Goal: Task Accomplishment & Management: Use online tool/utility

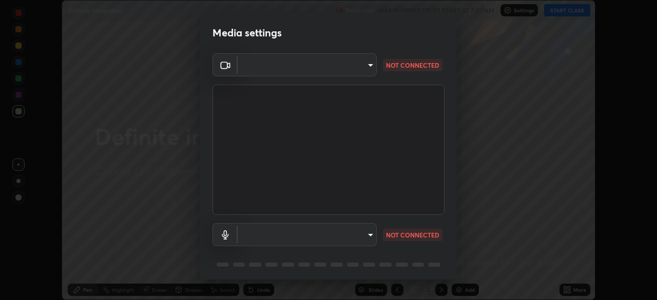
scroll to position [36, 0]
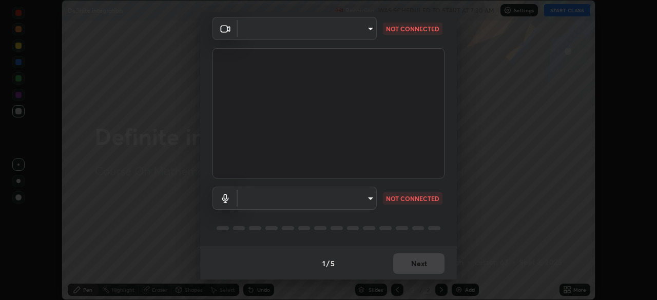
type input "3bea00eeac86fb66be6728b5c695c6c415261c56062ce64894d09a8807f83109"
type input "communications"
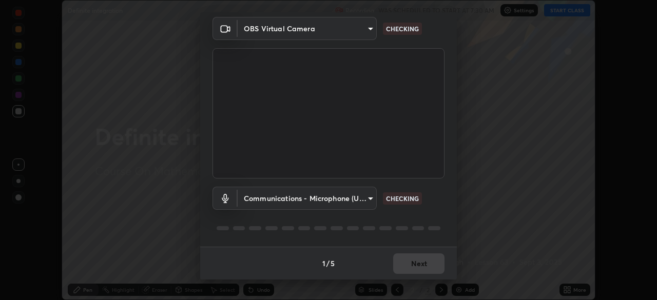
click at [367, 198] on body "Erase all Definite integration Recording WAS SCHEDULED TO START AT 7:30 AM Sett…" at bounding box center [328, 150] width 657 height 300
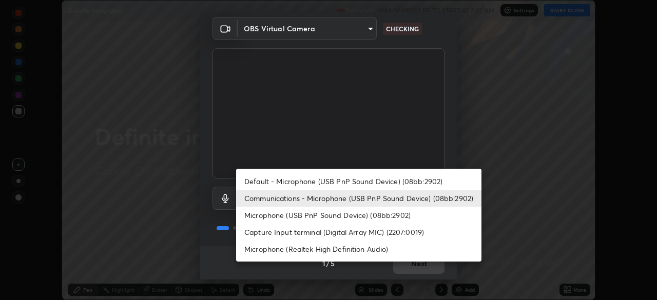
click at [433, 150] on div at bounding box center [328, 150] width 657 height 300
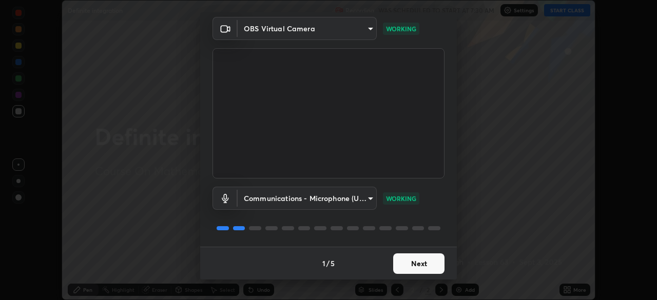
click at [419, 265] on button "Next" at bounding box center [418, 264] width 51 height 21
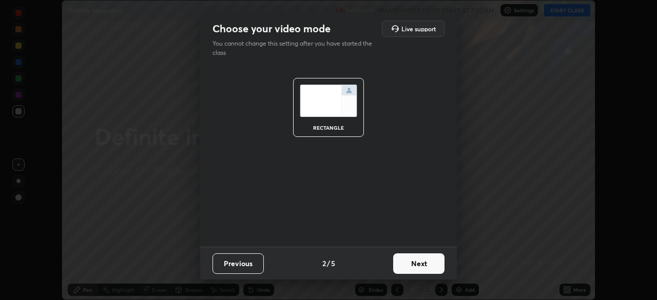
click at [427, 269] on button "Next" at bounding box center [418, 264] width 51 height 21
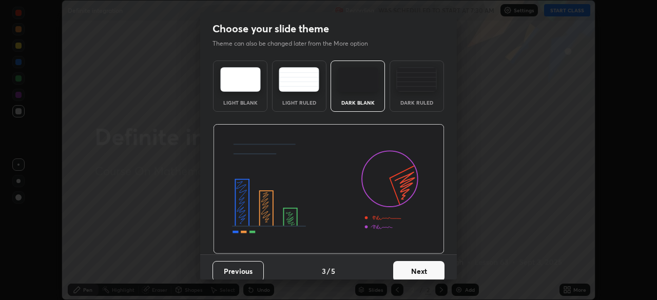
click at [437, 273] on button "Next" at bounding box center [418, 271] width 51 height 21
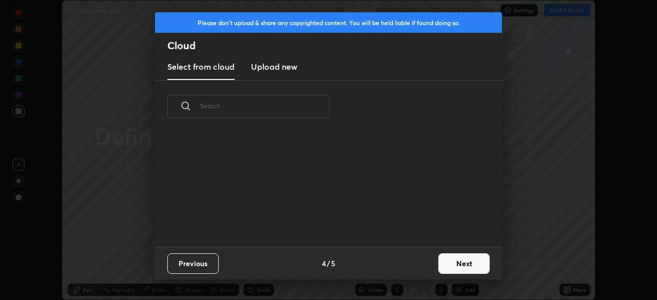
click at [462, 268] on button "Next" at bounding box center [463, 264] width 51 height 21
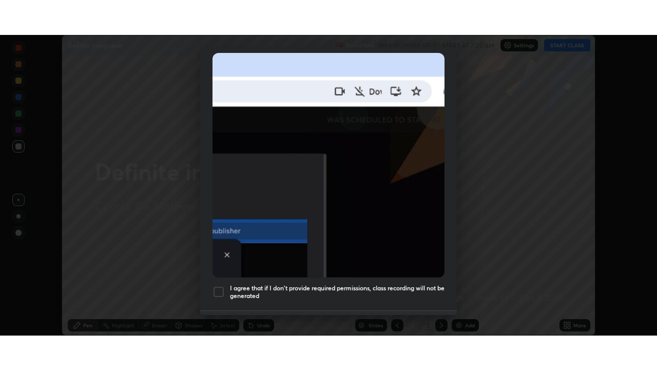
scroll to position [243, 0]
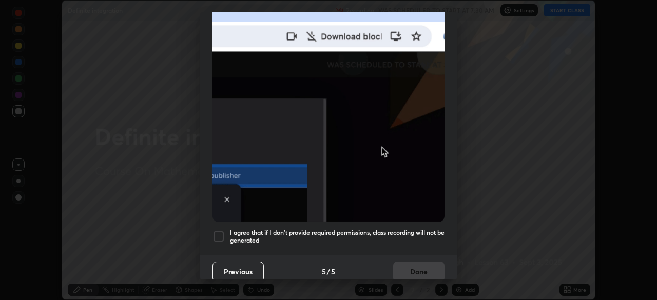
click at [216, 230] on div at bounding box center [219, 236] width 12 height 12
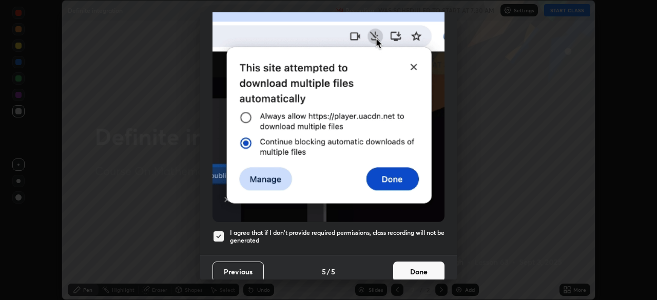
click at [412, 265] on button "Done" at bounding box center [418, 272] width 51 height 21
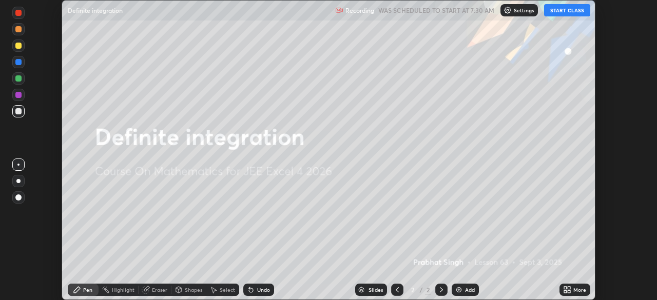
click at [566, 10] on button "START CLASS" at bounding box center [567, 10] width 46 height 12
click at [570, 287] on icon at bounding box center [569, 288] width 3 height 3
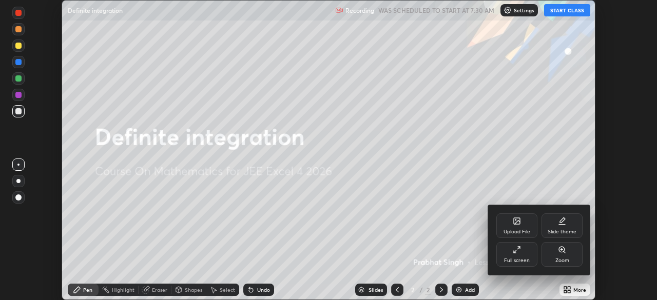
click at [519, 249] on icon at bounding box center [517, 250] width 8 height 8
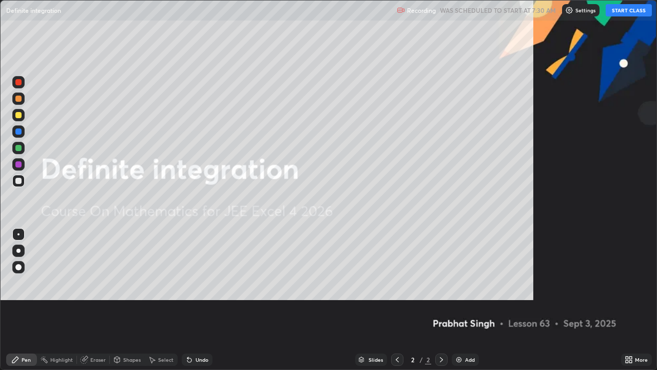
scroll to position [370, 657]
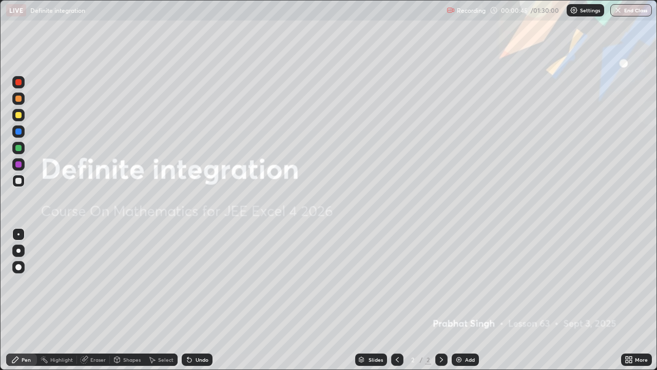
click at [458, 300] on img at bounding box center [459, 359] width 8 height 8
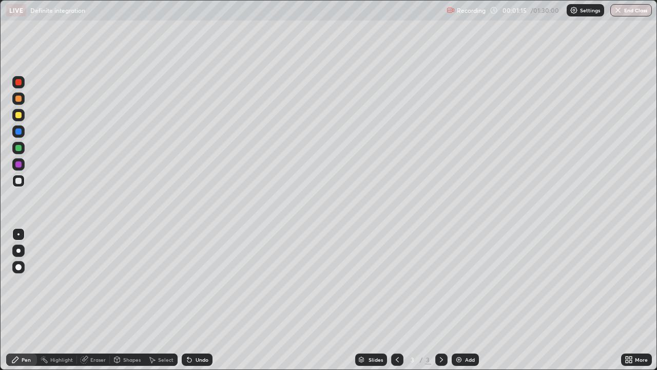
click at [20, 149] on div at bounding box center [18, 148] width 6 height 6
click at [13, 118] on div at bounding box center [18, 115] width 12 height 12
click at [455, 300] on img at bounding box center [459, 359] width 8 height 8
click at [396, 300] on icon at bounding box center [397, 359] width 8 height 8
click at [441, 300] on icon at bounding box center [441, 359] width 8 height 8
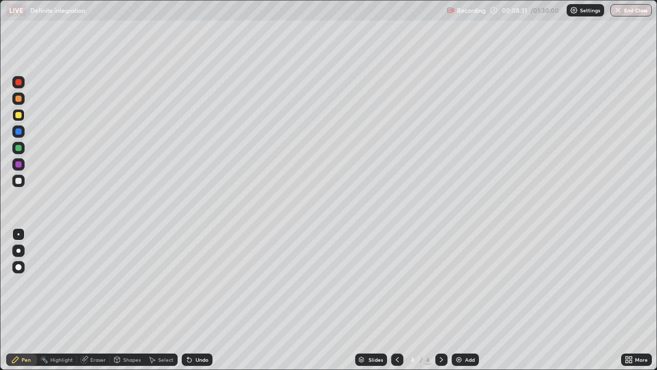
click at [20, 179] on div at bounding box center [18, 181] width 6 height 6
click at [396, 300] on icon at bounding box center [397, 359] width 8 height 8
click at [398, 300] on icon at bounding box center [397, 359] width 8 height 8
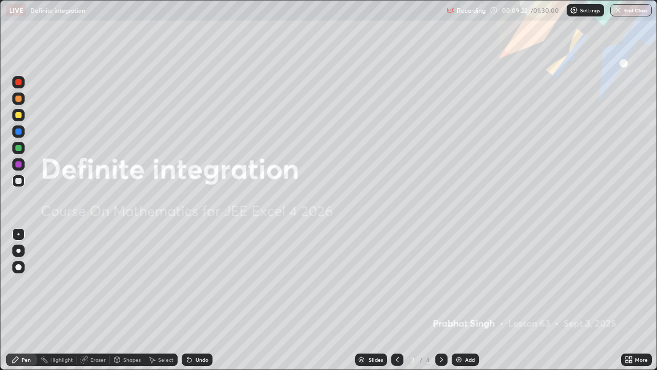
click at [439, 300] on icon at bounding box center [441, 359] width 8 height 8
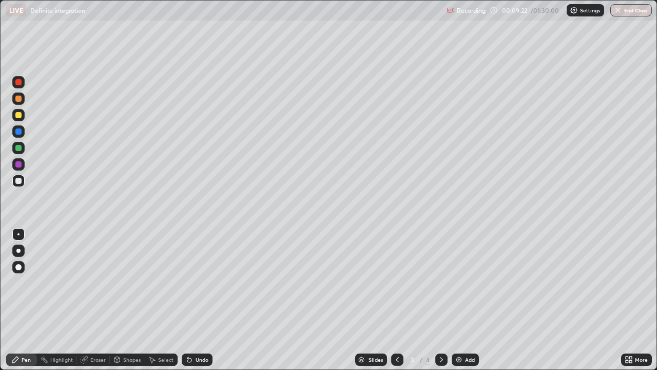
click at [441, 300] on icon at bounding box center [441, 359] width 8 height 8
click at [396, 300] on icon at bounding box center [397, 359] width 8 height 8
click at [440, 300] on icon at bounding box center [441, 359] width 8 height 8
click at [22, 119] on div at bounding box center [18, 115] width 12 height 12
click at [22, 83] on div at bounding box center [18, 82] width 12 height 12
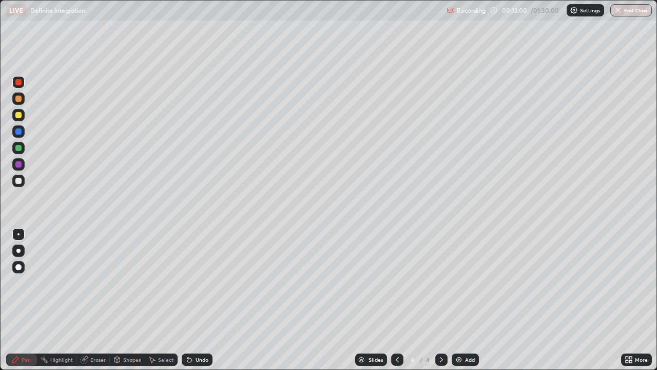
click at [23, 184] on div at bounding box center [18, 181] width 12 height 12
click at [460, 300] on img at bounding box center [459, 359] width 8 height 8
click at [20, 114] on div at bounding box center [18, 115] width 6 height 6
click at [396, 300] on icon at bounding box center [397, 359] width 3 height 5
click at [440, 300] on icon at bounding box center [441, 359] width 8 height 8
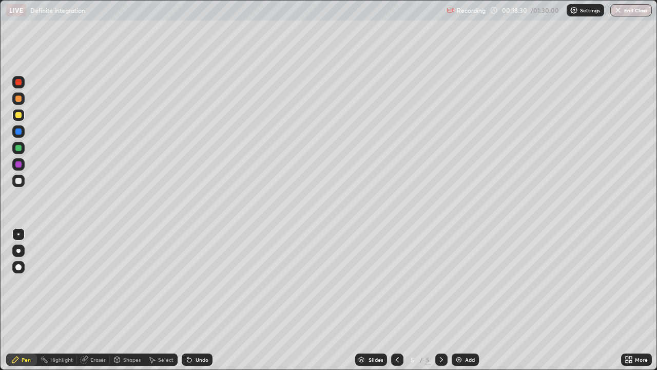
click at [16, 148] on div at bounding box center [18, 148] width 6 height 6
click at [458, 300] on img at bounding box center [459, 359] width 8 height 8
click at [18, 119] on div at bounding box center [18, 115] width 12 height 12
click at [394, 300] on icon at bounding box center [397, 359] width 8 height 8
click at [439, 300] on icon at bounding box center [441, 359] width 8 height 8
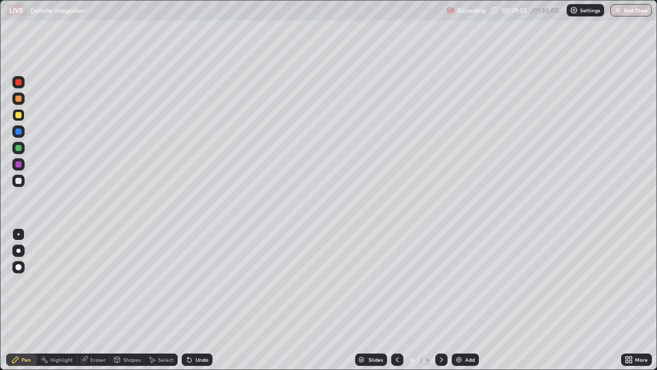
click at [397, 300] on icon at bounding box center [397, 359] width 8 height 8
click at [440, 300] on icon at bounding box center [441, 359] width 3 height 5
click at [396, 300] on icon at bounding box center [397, 359] width 8 height 8
click at [398, 300] on icon at bounding box center [397, 359] width 8 height 8
click at [440, 300] on icon at bounding box center [441, 359] width 8 height 8
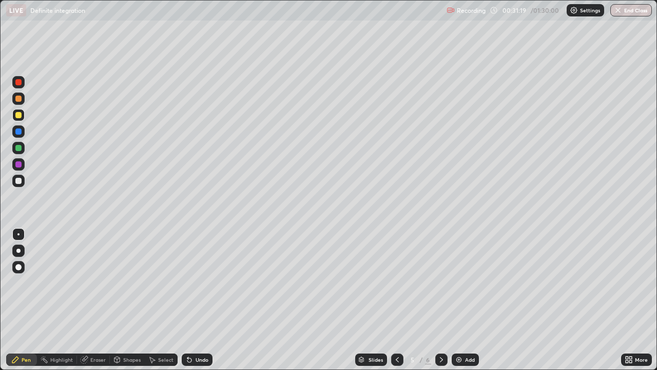
click at [445, 300] on div at bounding box center [441, 359] width 12 height 21
click at [196, 300] on div "Undo" at bounding box center [202, 359] width 13 height 5
click at [93, 300] on div "Eraser" at bounding box center [97, 359] width 15 height 5
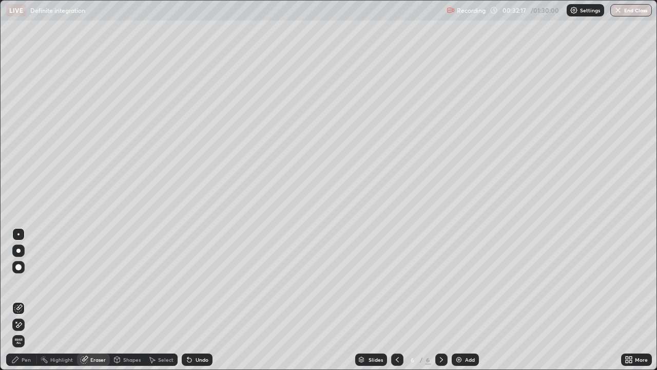
click at [22, 300] on div "Pen" at bounding box center [26, 359] width 9 height 5
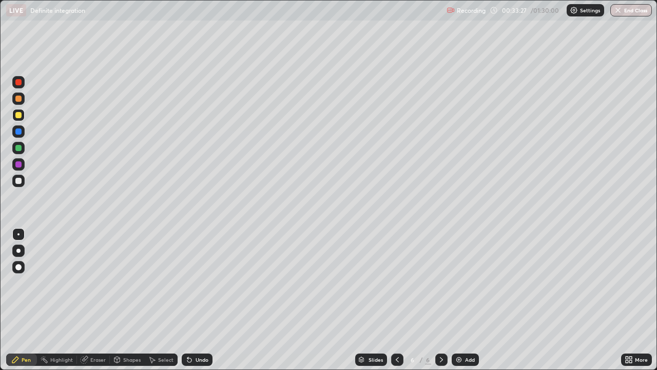
click at [20, 149] on div at bounding box center [18, 148] width 6 height 6
click at [397, 300] on icon at bounding box center [397, 359] width 8 height 8
click at [397, 300] on icon at bounding box center [397, 359] width 3 height 5
click at [440, 300] on icon at bounding box center [441, 359] width 8 height 8
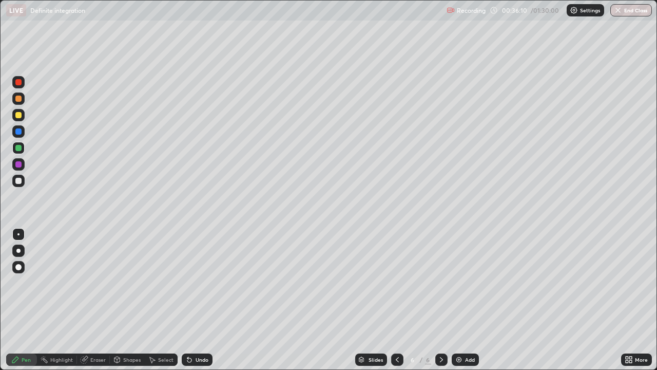
click at [461, 300] on img at bounding box center [459, 359] width 8 height 8
click at [20, 120] on div at bounding box center [18, 115] width 12 height 12
click at [19, 181] on div at bounding box center [18, 181] width 6 height 6
click at [17, 148] on div at bounding box center [18, 148] width 6 height 6
click at [21, 182] on div at bounding box center [18, 181] width 6 height 6
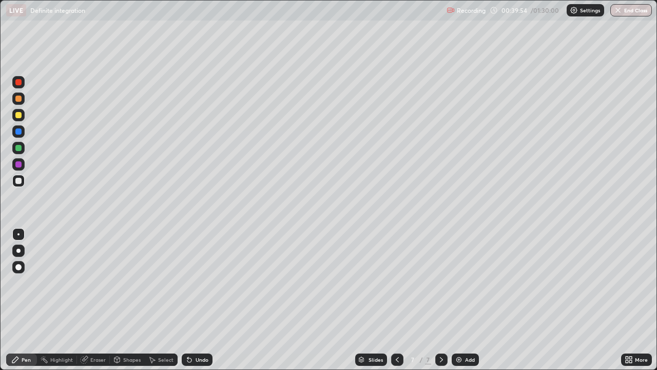
click at [19, 115] on div at bounding box center [18, 115] width 6 height 6
click at [199, 300] on div "Undo" at bounding box center [202, 359] width 13 height 5
click at [18, 87] on div at bounding box center [18, 82] width 12 height 12
click at [396, 300] on icon at bounding box center [397, 359] width 8 height 8
click at [396, 300] on icon at bounding box center [397, 359] width 3 height 5
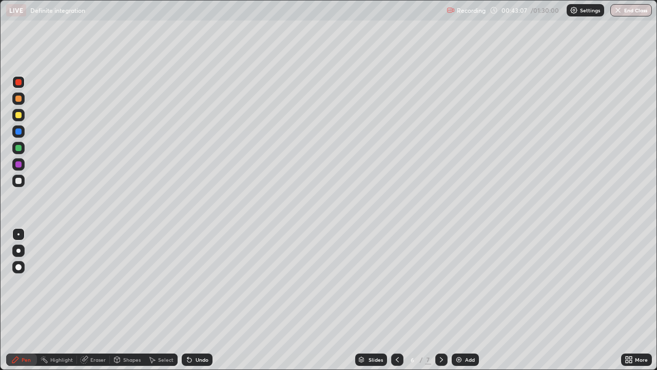
click at [396, 300] on icon at bounding box center [397, 359] width 8 height 8
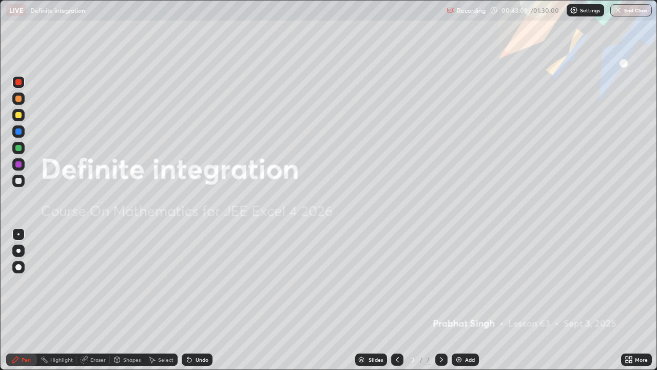
click at [441, 300] on icon at bounding box center [441, 359] width 8 height 8
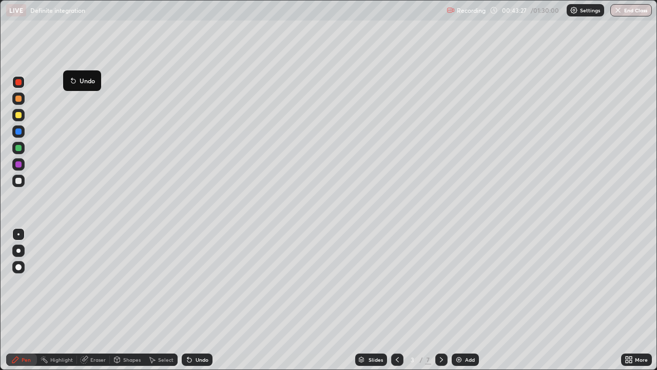
click at [440, 300] on icon at bounding box center [441, 359] width 3 height 5
click at [440, 300] on icon at bounding box center [441, 359] width 8 height 8
click at [187, 300] on icon at bounding box center [189, 360] width 4 height 4
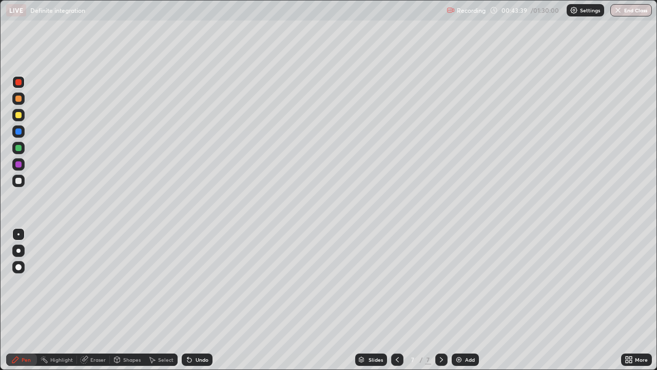
click at [187, 300] on icon at bounding box center [189, 360] width 4 height 4
click at [186, 300] on icon at bounding box center [189, 359] width 8 height 8
click at [187, 300] on icon at bounding box center [189, 360] width 4 height 4
click at [444, 300] on icon at bounding box center [441, 359] width 8 height 8
click at [464, 300] on div "Add" at bounding box center [465, 359] width 27 height 12
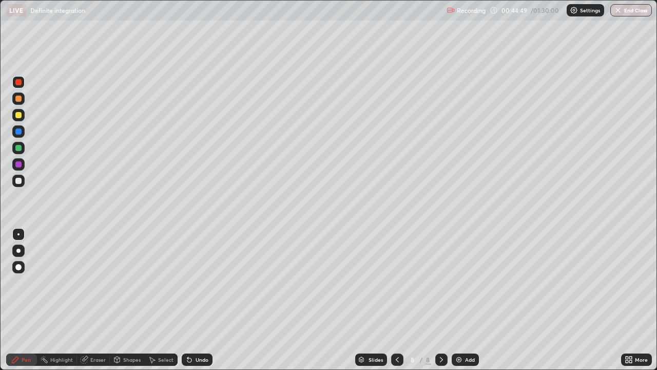
click at [18, 111] on div at bounding box center [18, 115] width 12 height 12
click at [93, 300] on div "Eraser" at bounding box center [97, 359] width 15 height 5
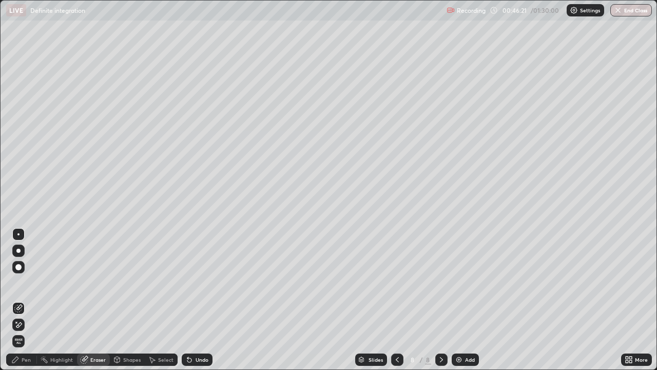
click at [22, 300] on div "Pen" at bounding box center [21, 359] width 31 height 12
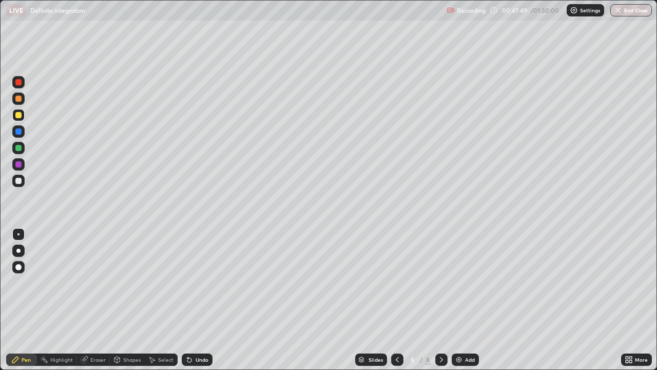
click at [460, 300] on img at bounding box center [459, 359] width 8 height 8
click at [391, 300] on div at bounding box center [397, 359] width 12 height 12
click at [400, 300] on div at bounding box center [397, 359] width 12 height 12
click at [440, 300] on icon at bounding box center [441, 359] width 8 height 8
click at [439, 300] on icon at bounding box center [441, 359] width 8 height 8
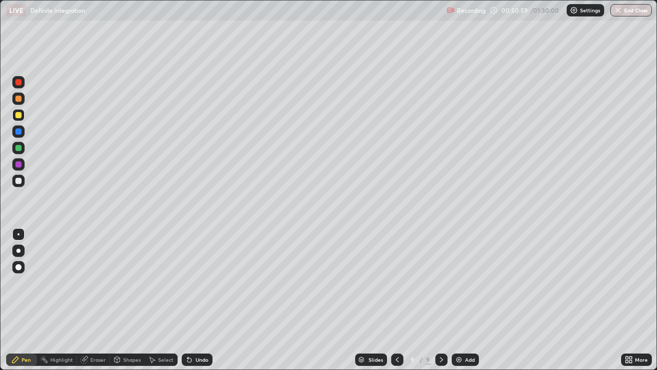
click at [18, 115] on div at bounding box center [18, 115] width 6 height 6
click at [19, 179] on div at bounding box center [18, 181] width 6 height 6
click at [20, 118] on div at bounding box center [18, 115] width 6 height 6
click at [14, 147] on div at bounding box center [18, 148] width 12 height 12
click at [187, 300] on icon at bounding box center [187, 357] width 1 height 1
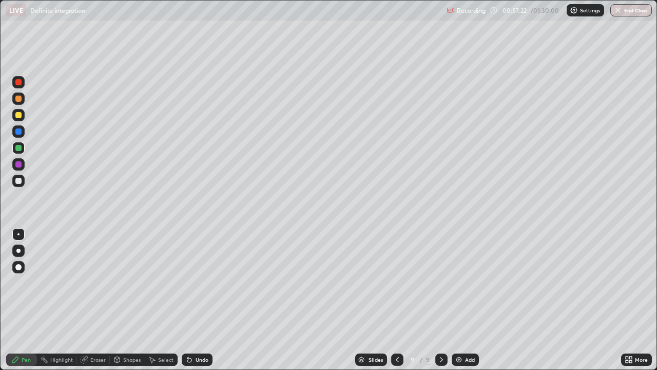
click at [188, 300] on icon at bounding box center [189, 360] width 4 height 4
click at [187, 300] on icon at bounding box center [189, 360] width 4 height 4
click at [462, 300] on div "Add" at bounding box center [465, 359] width 27 height 12
click at [18, 181] on div at bounding box center [18, 181] width 6 height 6
click at [20, 152] on div at bounding box center [18, 148] width 12 height 12
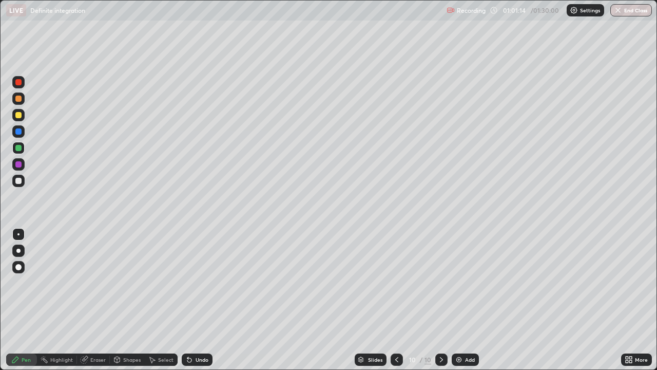
click at [21, 182] on div at bounding box center [18, 181] width 6 height 6
click at [193, 300] on div "Undo" at bounding box center [197, 359] width 31 height 12
click at [192, 300] on div "Undo" at bounding box center [197, 359] width 31 height 12
click at [196, 300] on div "Undo" at bounding box center [202, 359] width 13 height 5
click at [21, 86] on div at bounding box center [18, 82] width 12 height 12
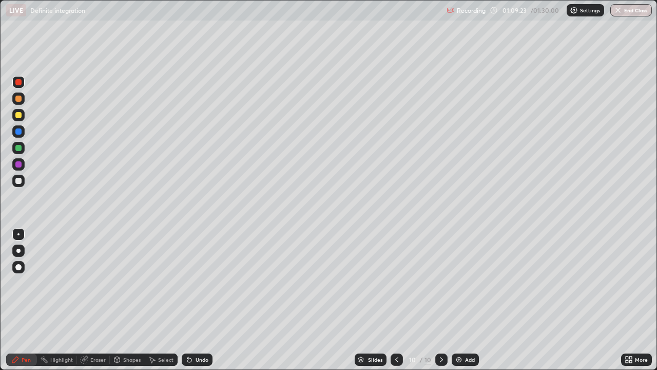
click at [18, 148] on div at bounding box center [18, 148] width 6 height 6
click at [460, 300] on div "Add" at bounding box center [465, 359] width 27 height 12
click at [23, 185] on div at bounding box center [18, 181] width 12 height 12
click at [23, 151] on div at bounding box center [18, 148] width 12 height 12
click at [23, 116] on div at bounding box center [18, 115] width 12 height 12
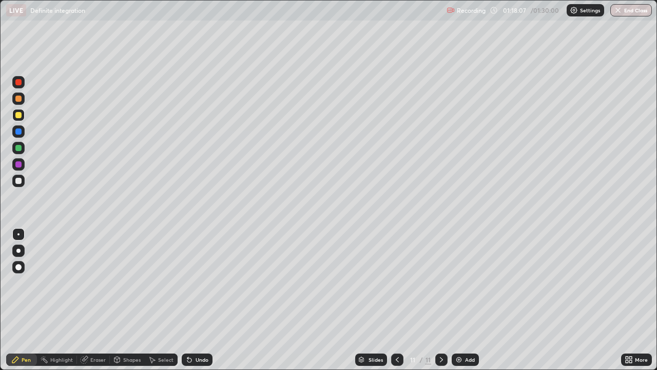
click at [391, 300] on div at bounding box center [397, 359] width 12 height 21
click at [435, 300] on div at bounding box center [441, 359] width 12 height 12
click at [458, 300] on img at bounding box center [459, 359] width 8 height 8
click at [396, 300] on icon at bounding box center [397, 359] width 8 height 8
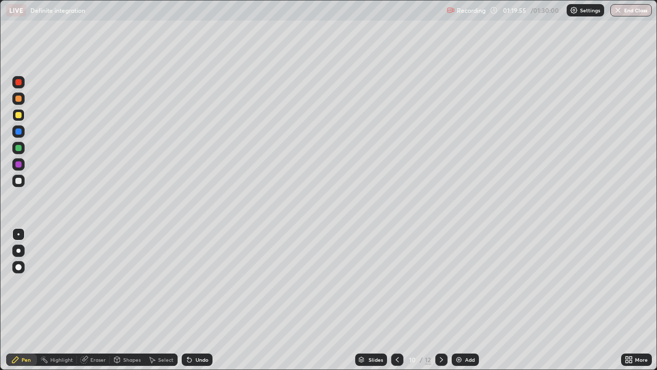
click at [440, 300] on icon at bounding box center [441, 359] width 8 height 8
click at [446, 300] on div at bounding box center [441, 359] width 12 height 12
click at [15, 182] on div at bounding box center [18, 181] width 6 height 6
click at [17, 86] on div at bounding box center [18, 82] width 12 height 12
click at [17, 148] on div at bounding box center [18, 148] width 6 height 6
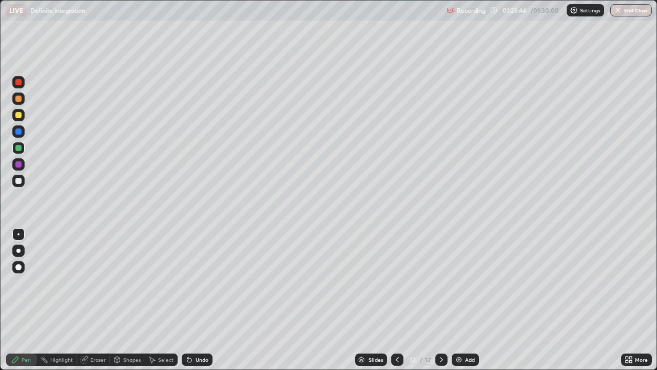
click at [465, 300] on div "Add" at bounding box center [470, 359] width 10 height 5
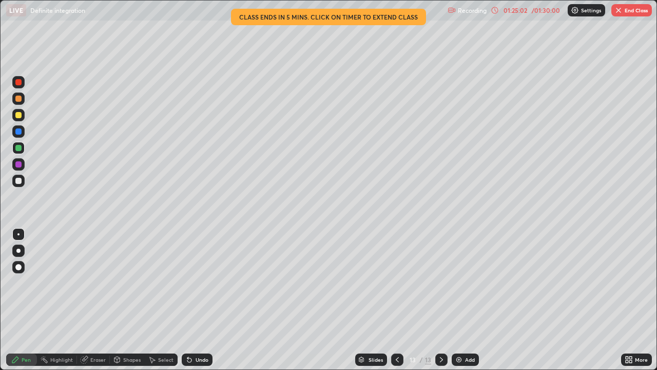
click at [19, 181] on div at bounding box center [18, 181] width 6 height 6
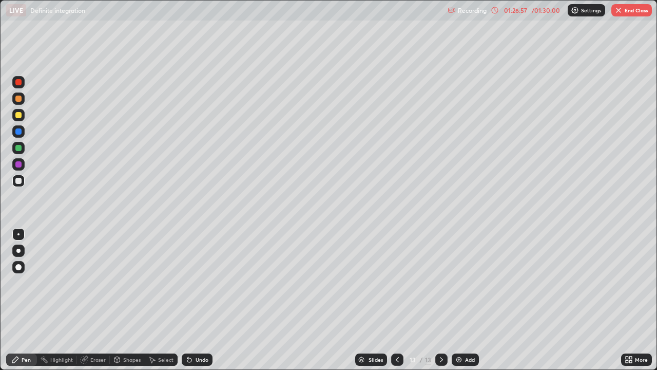
click at [20, 115] on div at bounding box center [18, 115] width 6 height 6
click at [23, 183] on div at bounding box center [18, 181] width 12 height 12
click at [22, 82] on div at bounding box center [18, 82] width 12 height 12
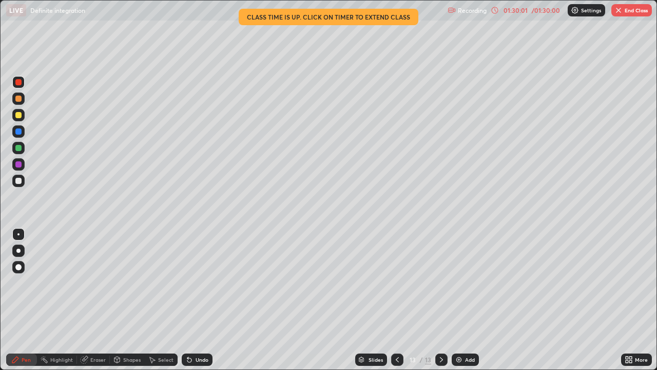
click at [16, 180] on div at bounding box center [18, 181] width 6 height 6
click at [19, 86] on div at bounding box center [18, 82] width 12 height 12
click at [623, 7] on button "End Class" at bounding box center [631, 10] width 41 height 12
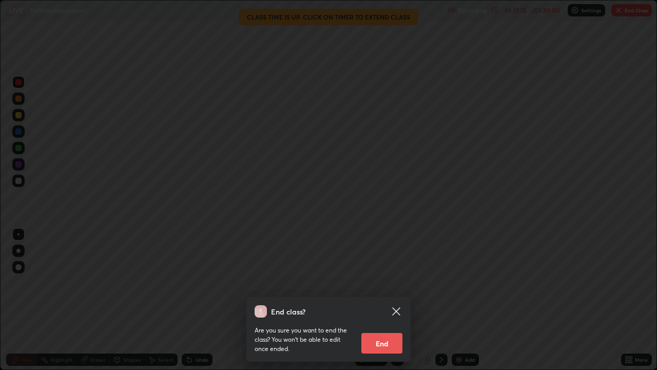
click at [377, 300] on button "End" at bounding box center [381, 343] width 41 height 21
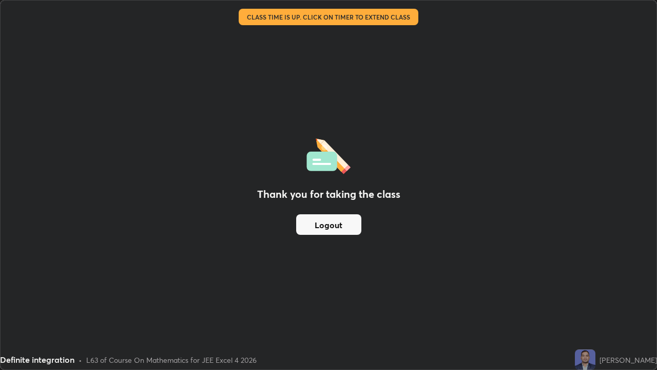
click at [341, 228] on button "Logout" at bounding box center [328, 224] width 65 height 21
